Goal: Feedback & Contribution: Leave review/rating

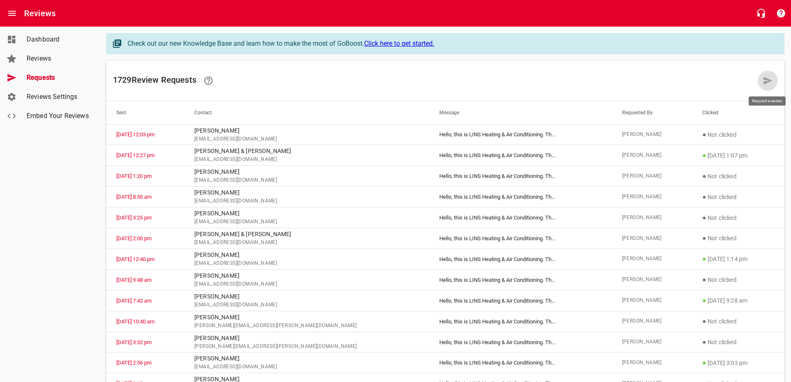
click at [764, 83] on icon at bounding box center [767, 80] width 9 height 7
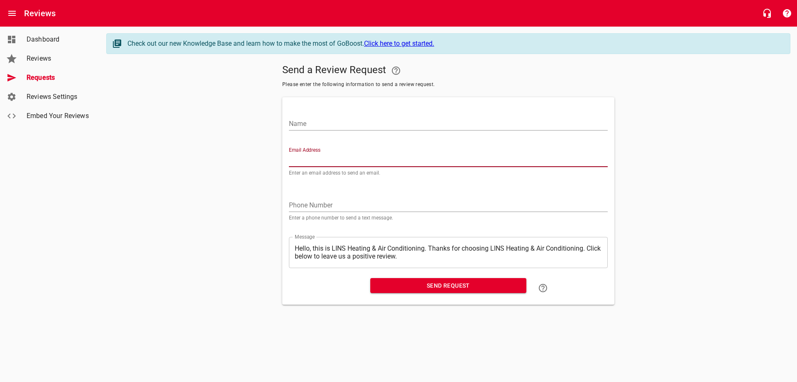
paste input "[PERSON_NAME][EMAIL_ADDRESS][DOMAIN_NAME]"
type input "[PERSON_NAME][EMAIL_ADDRESS][DOMAIN_NAME]"
click at [333, 122] on input "Name" at bounding box center [448, 123] width 319 height 13
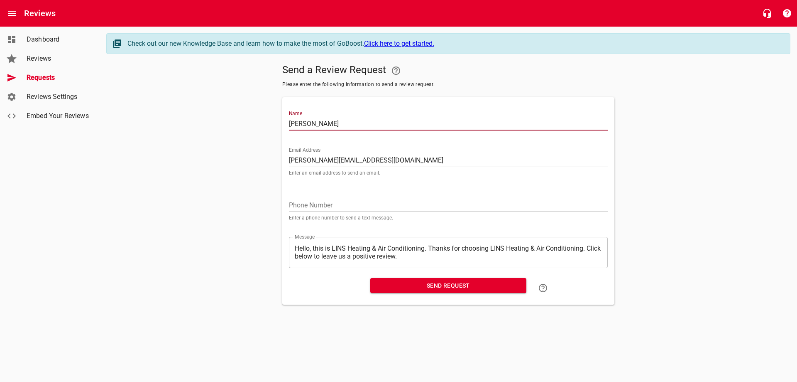
type input "[PERSON_NAME]"
click at [436, 286] on span "Send Request" at bounding box center [448, 285] width 143 height 10
